Goal: Communication & Community: Answer question/provide support

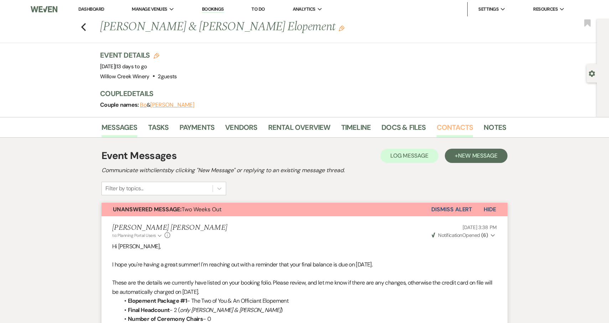
click at [460, 125] on link "Contacts" at bounding box center [455, 130] width 37 height 16
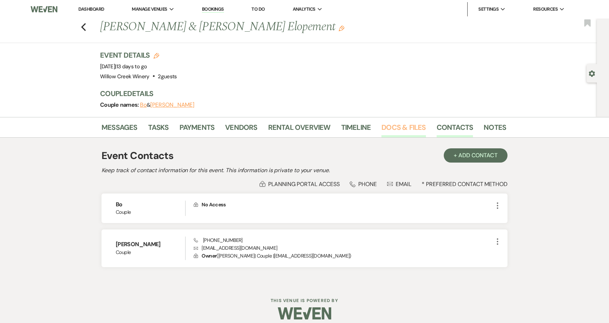
click at [395, 130] on link "Docs & Files" at bounding box center [404, 130] width 44 height 16
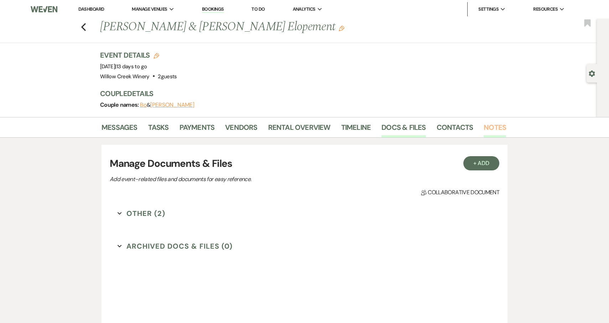
click at [496, 131] on link "Notes" at bounding box center [495, 130] width 22 height 16
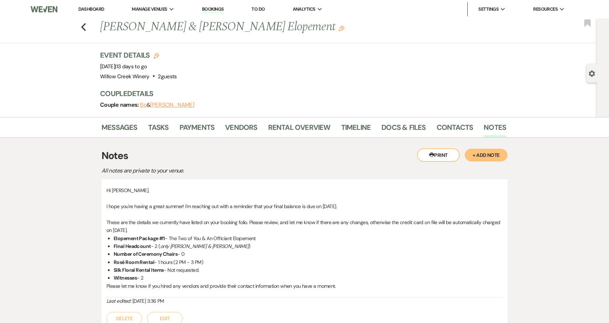
click at [380, 159] on h3 "Notes" at bounding box center [305, 156] width 406 height 15
click at [126, 128] on link "Messages" at bounding box center [120, 130] width 36 height 16
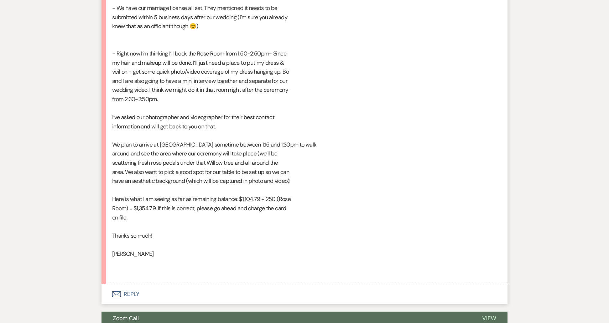
scroll to position [591, 0]
click at [150, 294] on button "Envelope Reply" at bounding box center [305, 295] width 406 height 20
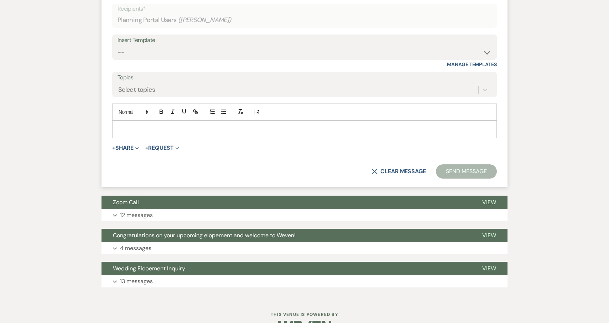
scroll to position [906, 0]
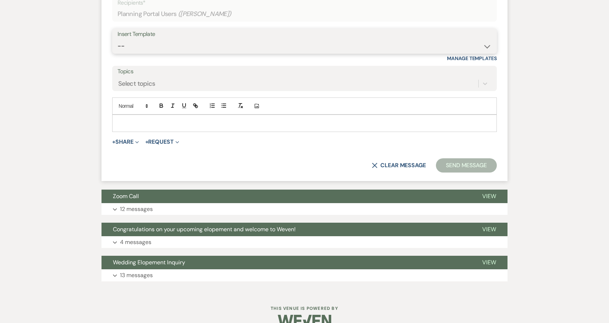
click at [144, 44] on select "-- Weven Planning Portal Introduction (Booked Events) 6-Month Check-in Review R…" at bounding box center [305, 46] width 374 height 14
select select "1589"
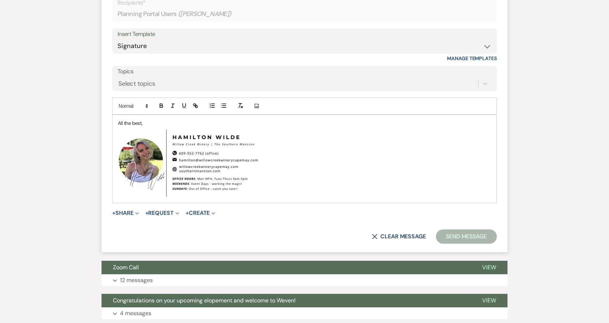
click at [115, 122] on div "All the best, ﻿ ﻿" at bounding box center [305, 159] width 384 height 88
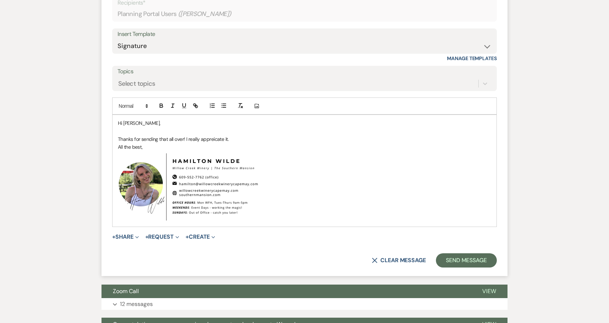
click at [214, 139] on p "Thanks for sending that all over! I really appreicate it." at bounding box center [304, 139] width 373 height 8
click at [253, 138] on p "Thanks for sending that all over! I really appreciate it." at bounding box center [304, 139] width 373 height 8
click at [395, 141] on p "Thanks for sending that all over! I really appreciate it. Quick question on the…" at bounding box center [304, 139] width 373 height 8
click at [438, 139] on p "Thanks for sending that all over! I really appreciate it. Quick question on the…" at bounding box center [304, 139] width 373 height 8
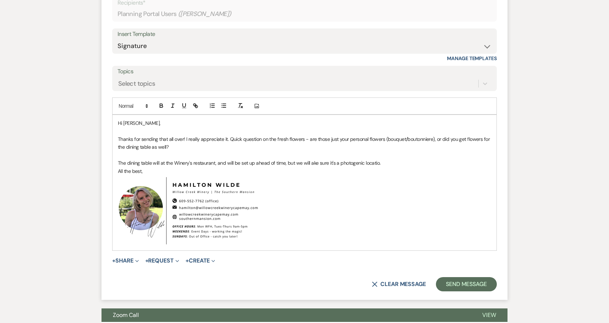
click at [310, 164] on p "The dining table will at the Winery's restaurant, and will be set up ahead of t…" at bounding box center [304, 163] width 373 height 8
click at [381, 163] on p "The dining table will at the Winery's restaurant, and will be set up ahead of t…" at bounding box center [304, 163] width 373 height 8
click at [409, 164] on p "The dining table will at the Winery's restaurant, and will be set up ahead of t…" at bounding box center [304, 163] width 373 height 8
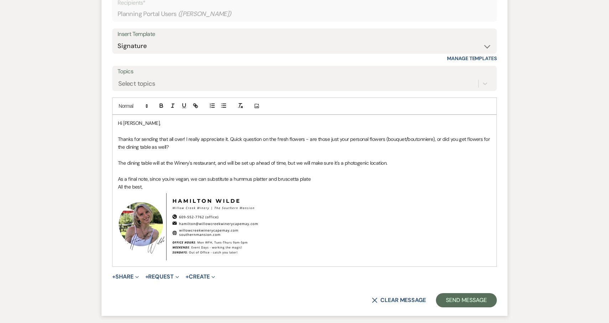
click at [292, 180] on p "As a final note, since you're vegan, we can substitute a hummus platter and bru…" at bounding box center [304, 179] width 373 height 8
click at [322, 176] on p "As a final note, since you're vegan, we can substitute a hummus platter and bru…" at bounding box center [304, 179] width 373 height 8
click at [116, 165] on div "Hi Samantha, Thanks for sending that all over! I really appreciate it. Quick qu…" at bounding box center [305, 191] width 384 height 152
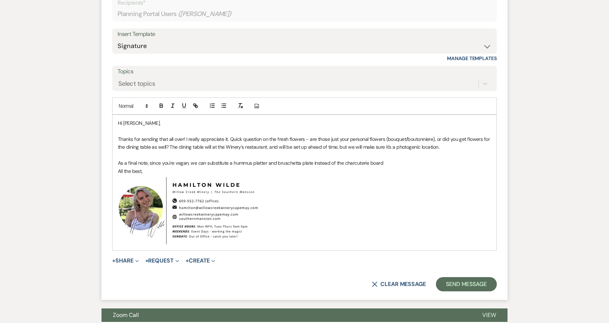
click at [371, 156] on p at bounding box center [304, 155] width 373 height 8
click at [441, 148] on p "Thanks for sending that all over! I really appreciate it. Quick question on the…" at bounding box center [304, 143] width 373 height 16
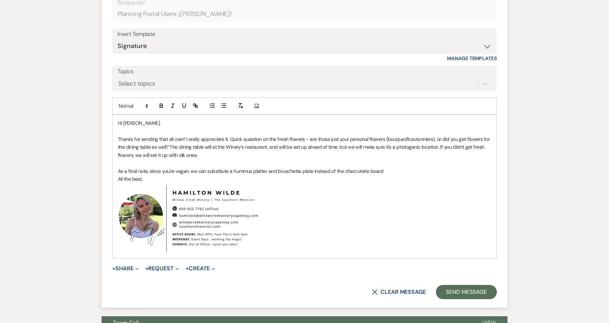
click at [146, 155] on p "Thanks for sending that all over! I really appreciate it. Quick question on the…" at bounding box center [304, 147] width 373 height 24
click at [394, 173] on p "As a final note, since you're vegan, we can substitute a hummus platter and bru…" at bounding box center [304, 171] width 373 height 8
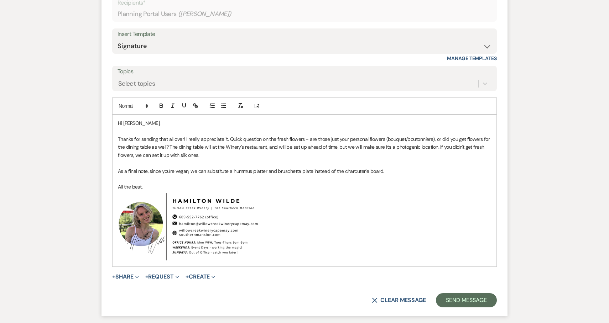
click at [149, 171] on p "As a final note, since you're vegan, we can substitute a hummus platter and bru…" at bounding box center [304, 171] width 373 height 8
click at [237, 172] on p "As a final note, I did mention that I would speak to chef since you're vegan, w…" at bounding box center [304, 171] width 373 height 8
drag, startPoint x: 237, startPoint y: 172, endPoint x: 252, endPoint y: 172, distance: 15.0
click at [252, 172] on p "As a final note, I did mention that I would speak to chef since you're vegan, w…" at bounding box center [304, 171] width 373 height 8
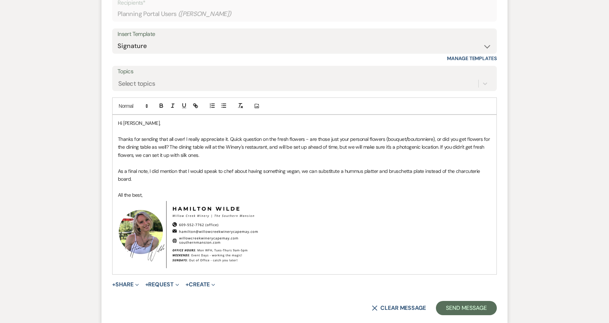
click at [298, 171] on p "As a final note, I did mention that I would speak to chef about having somethin…" at bounding box center [304, 175] width 373 height 16
drag, startPoint x: 389, startPoint y: 172, endPoint x: 394, endPoint y: 173, distance: 4.7
click at [394, 173] on p "As a final note, I did mention that I would speak to chef about having somethin…" at bounding box center [304, 175] width 373 height 16
click at [388, 172] on p "As a final note, I did mention that I would speak to chef about having somethin…" at bounding box center [304, 175] width 373 height 16
drag, startPoint x: 390, startPoint y: 172, endPoint x: 395, endPoint y: 172, distance: 5.7
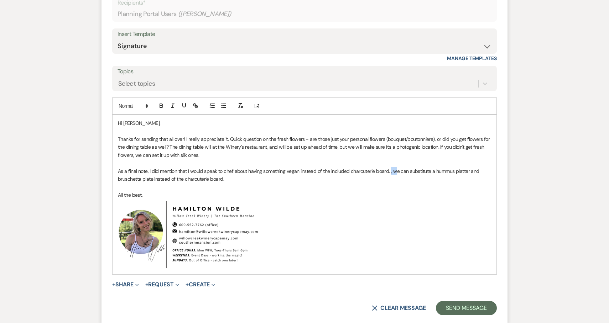
click at [396, 172] on p "As a final note, I did mention that I would speak to chef about having somethin…" at bounding box center [304, 175] width 373 height 16
click at [176, 179] on p "As a final note, I did mention that I would speak to chef about having somethin…" at bounding box center [304, 175] width 373 height 16
drag, startPoint x: 176, startPoint y: 179, endPoint x: 214, endPoint y: 178, distance: 38.5
click at [214, 178] on p "As a final note, I did mention that I would speak to chef about having somethin…" at bounding box center [304, 175] width 373 height 16
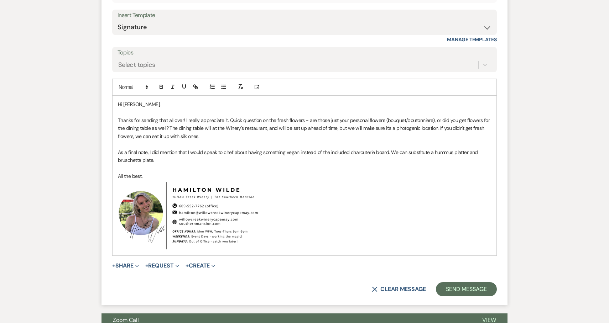
scroll to position [935, 0]
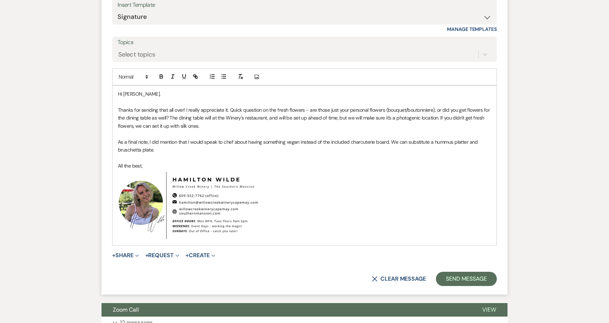
click at [237, 127] on p "Thanks for sending that all over! I really appreciate it. Quick question on the…" at bounding box center [304, 118] width 373 height 24
click at [319, 151] on p "As a final note, I did mention that I would speak to chef about having somethin…" at bounding box center [304, 146] width 373 height 16
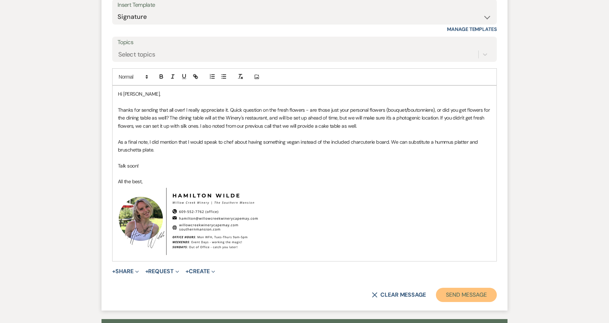
click at [481, 296] on button "Send Message" at bounding box center [466, 295] width 61 height 14
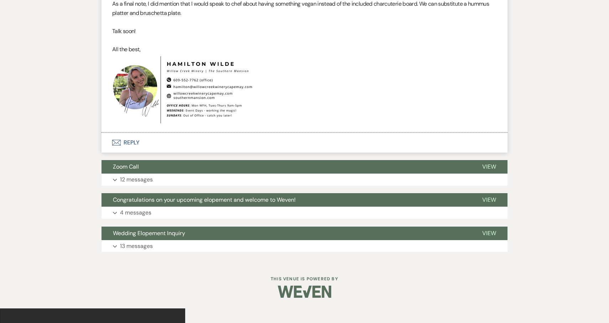
scroll to position [942, 0]
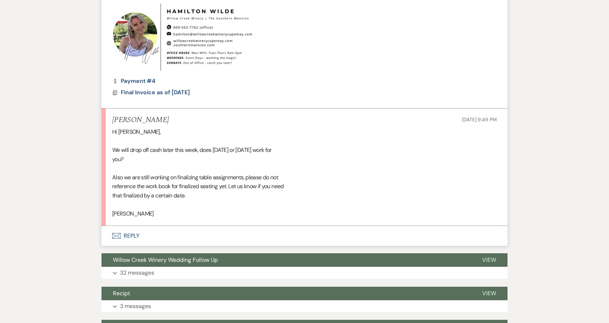
scroll to position [635, 0]
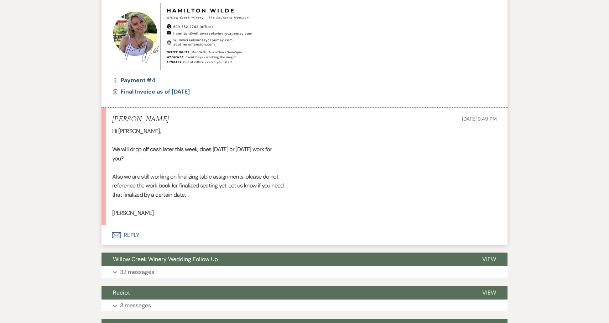
click at [195, 239] on button "Envelope Reply" at bounding box center [305, 236] width 406 height 20
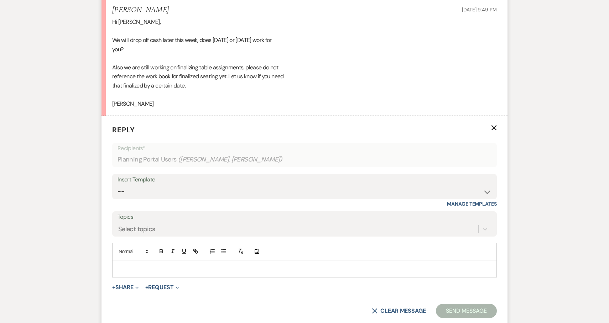
scroll to position [752, 0]
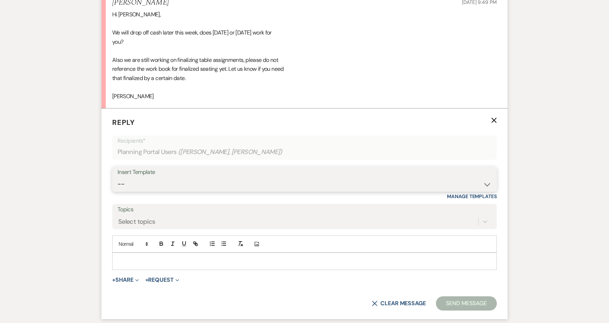
click at [173, 187] on select "-- Weven Planning Portal Introduction (Booked Events) 6-Month Check-in Review R…" at bounding box center [305, 184] width 374 height 14
select select "1589"
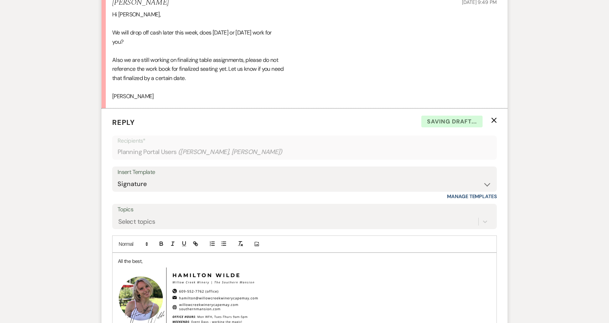
click at [116, 260] on div "All the best, ﻿ ﻿" at bounding box center [305, 297] width 384 height 88
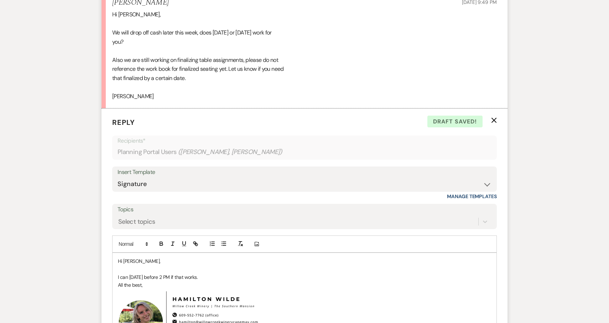
click at [130, 278] on p "I can Friday before 2 PM if that works." at bounding box center [304, 278] width 373 height 8
click at [232, 277] on p "I can do Friday before 2 PM if that works." at bounding box center [304, 278] width 373 height 8
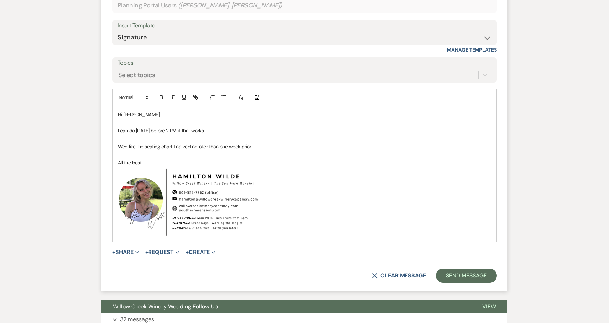
scroll to position [913, 0]
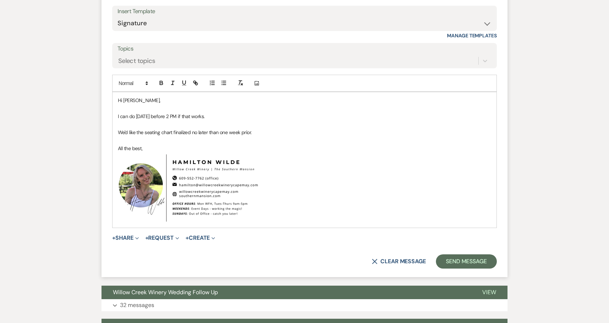
click at [215, 117] on p "I can do Friday before 2 PM if that works." at bounding box center [304, 117] width 373 height 8
click at [456, 261] on button "Send Message" at bounding box center [466, 262] width 61 height 14
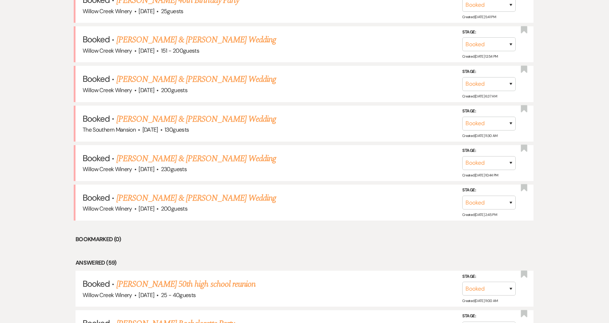
click at [132, 41] on link "[PERSON_NAME] & [PERSON_NAME] Wedding" at bounding box center [196, 39] width 160 height 13
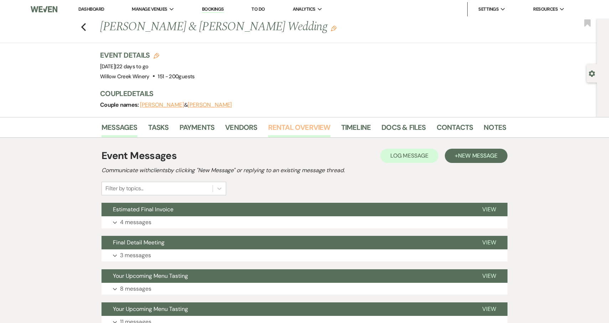
click at [292, 127] on link "Rental Overview" at bounding box center [299, 130] width 62 height 16
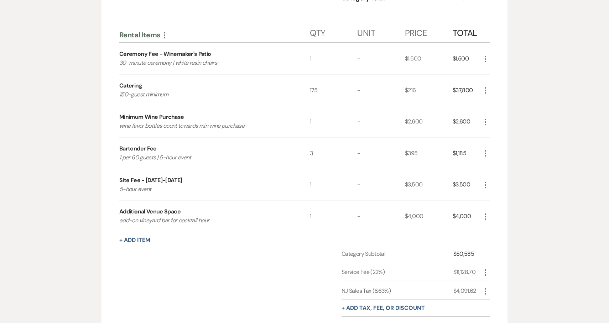
scroll to position [797, 0]
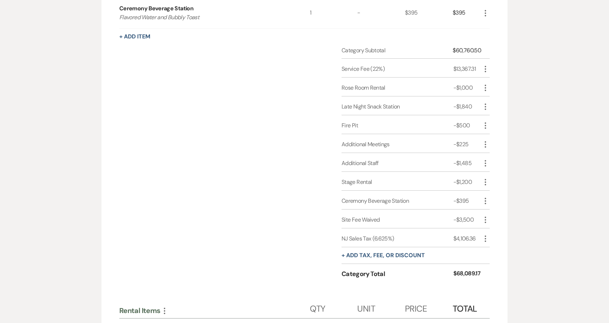
click at [485, 69] on use "button" at bounding box center [485, 69] width 1 height 6
click at [493, 80] on button "Pencil Edit" at bounding box center [499, 82] width 37 height 11
select select "false"
select select "1"
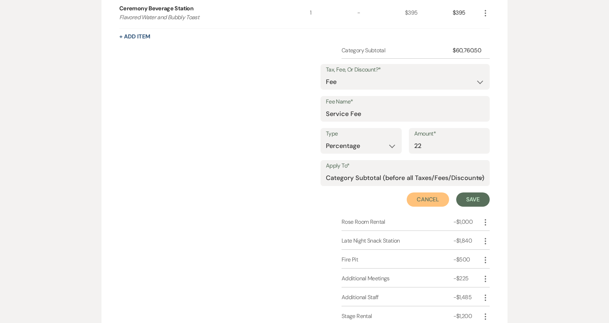
click at [429, 201] on button "Cancel" at bounding box center [428, 200] width 43 height 14
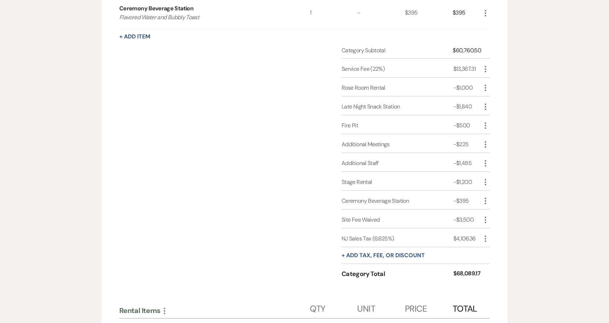
click at [486, 240] on icon "More" at bounding box center [485, 239] width 9 height 9
click at [497, 249] on button "Pencil Edit" at bounding box center [499, 252] width 37 height 11
select select "3"
select select "false"
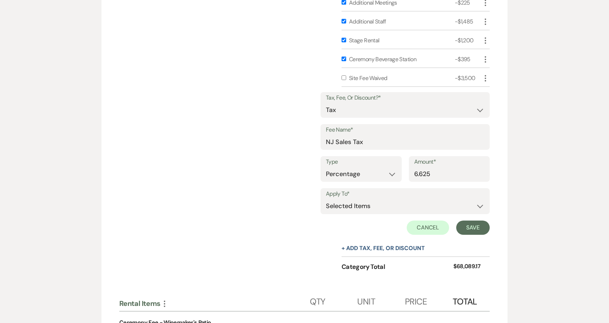
scroll to position [941, 0]
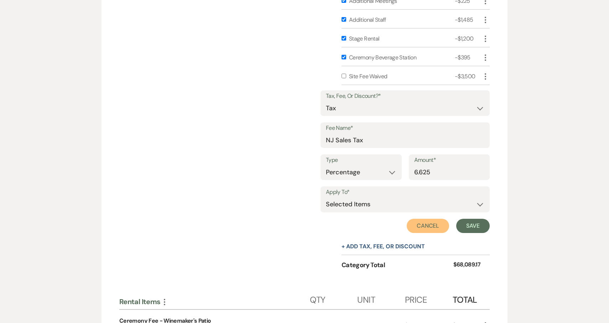
click at [425, 225] on button "Cancel" at bounding box center [428, 226] width 43 height 14
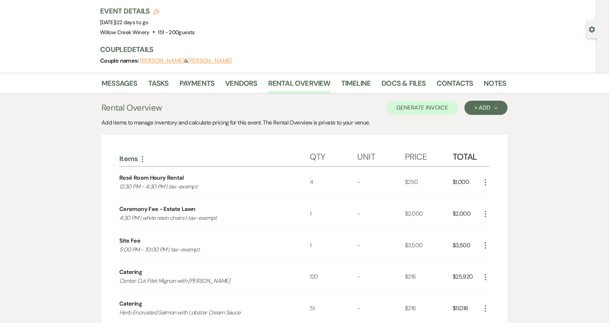
scroll to position [0, 0]
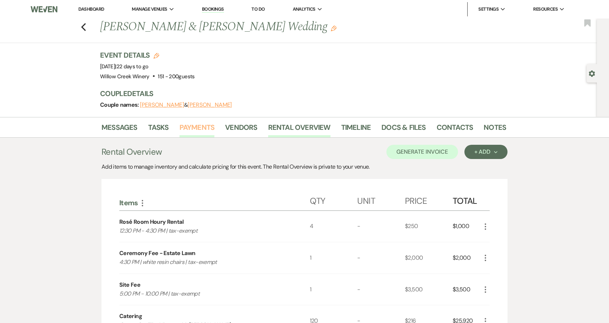
click at [194, 127] on link "Payments" at bounding box center [197, 130] width 35 height 16
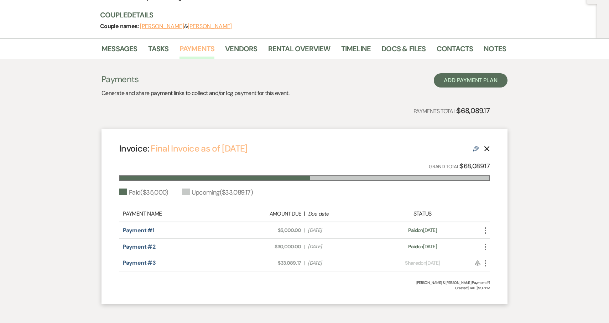
scroll to position [113, 0]
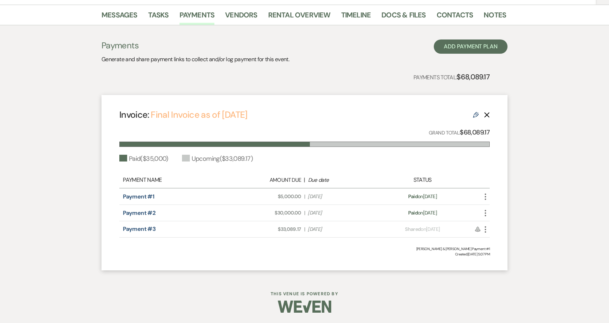
click at [230, 117] on link "Final Invoice as of [DATE]" at bounding box center [199, 115] width 97 height 12
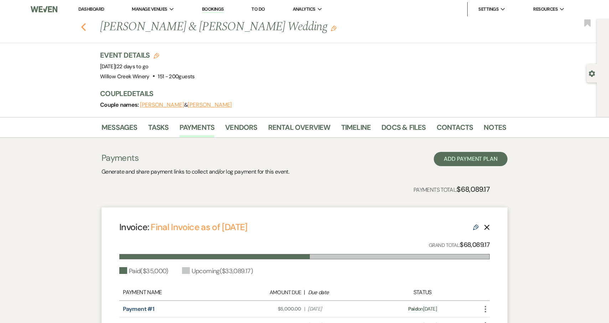
click at [86, 26] on icon "Previous" at bounding box center [83, 27] width 5 height 9
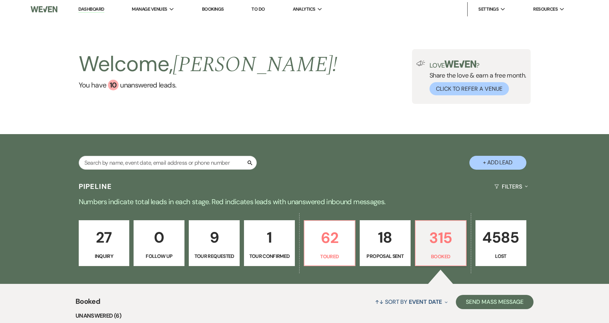
scroll to position [295, 0]
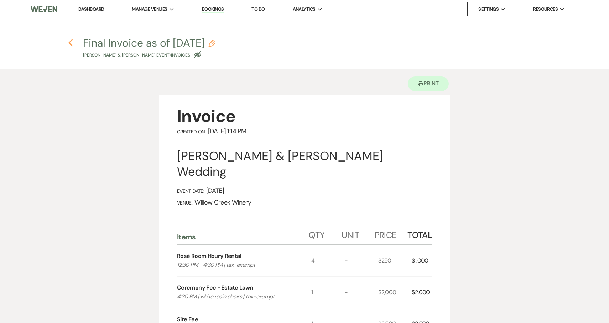
click at [70, 45] on use "button" at bounding box center [70, 43] width 5 height 8
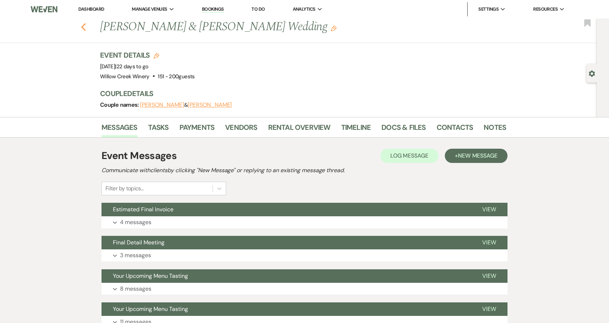
click at [84, 25] on use "button" at bounding box center [83, 27] width 5 height 8
